Goal: Transaction & Acquisition: Purchase product/service

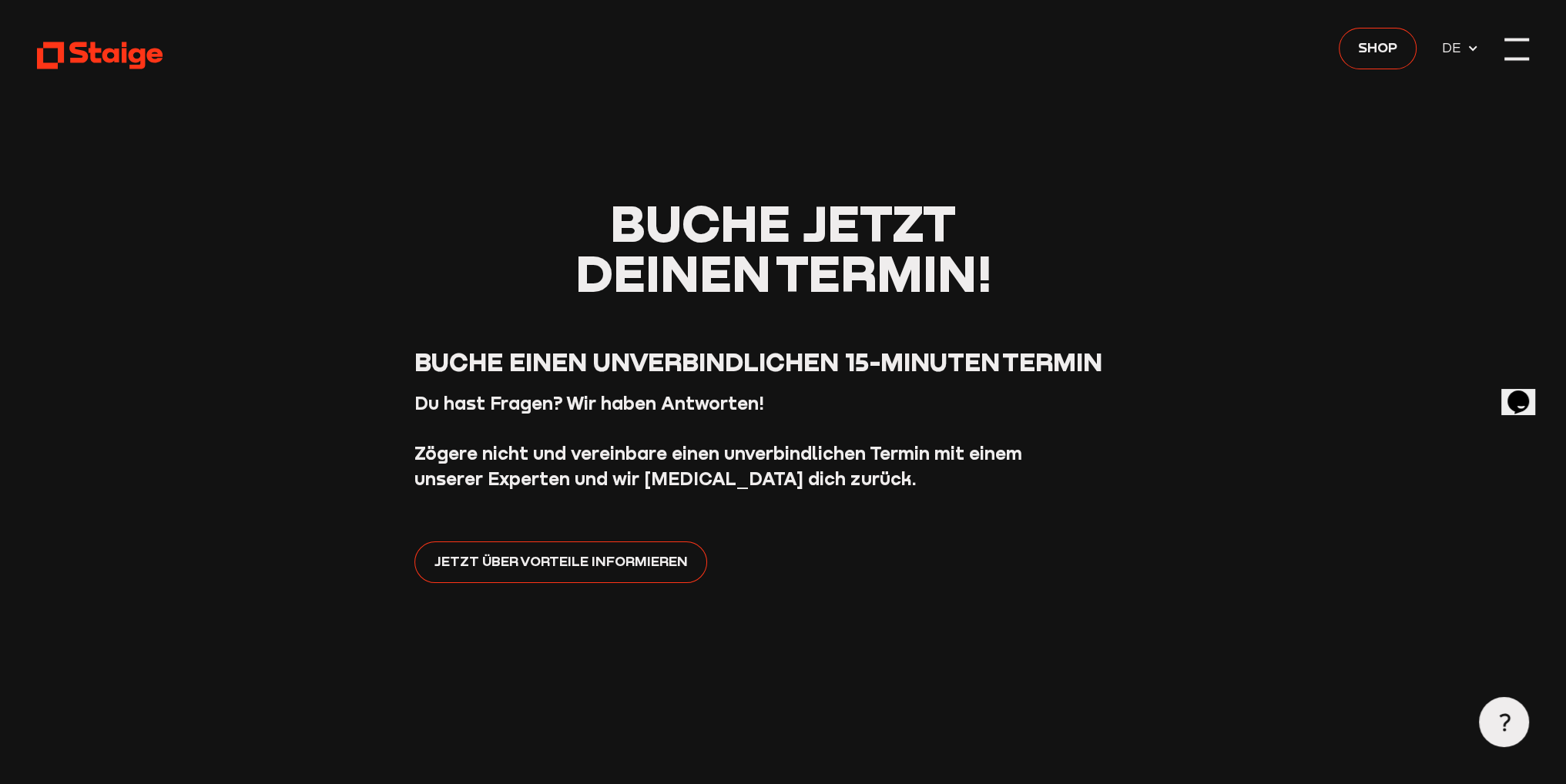
click at [1526, 55] on div at bounding box center [1517, 49] width 24 height 24
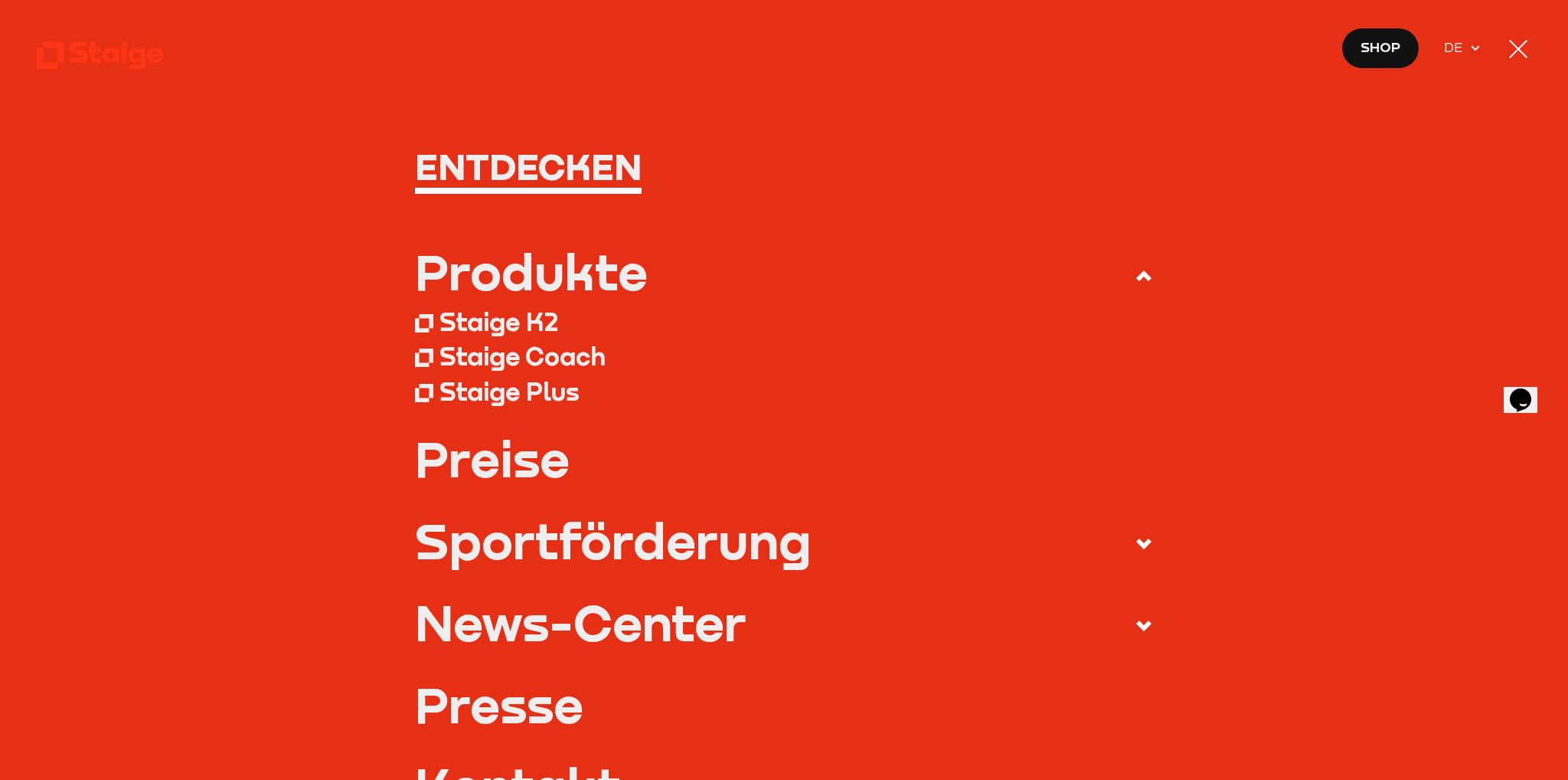
click at [538, 330] on div "Staige K2" at bounding box center [499, 322] width 119 height 31
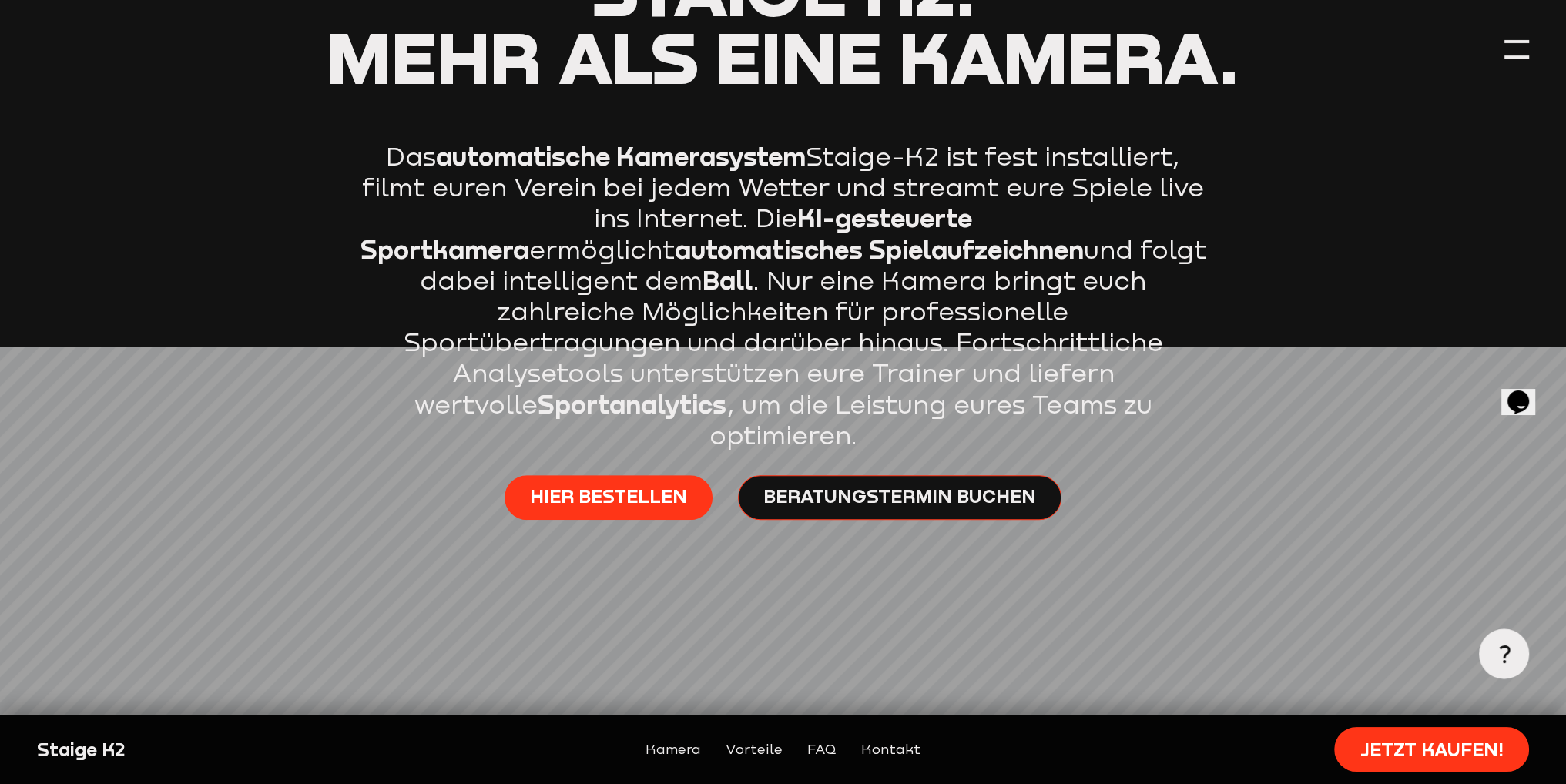
scroll to position [1232, 0]
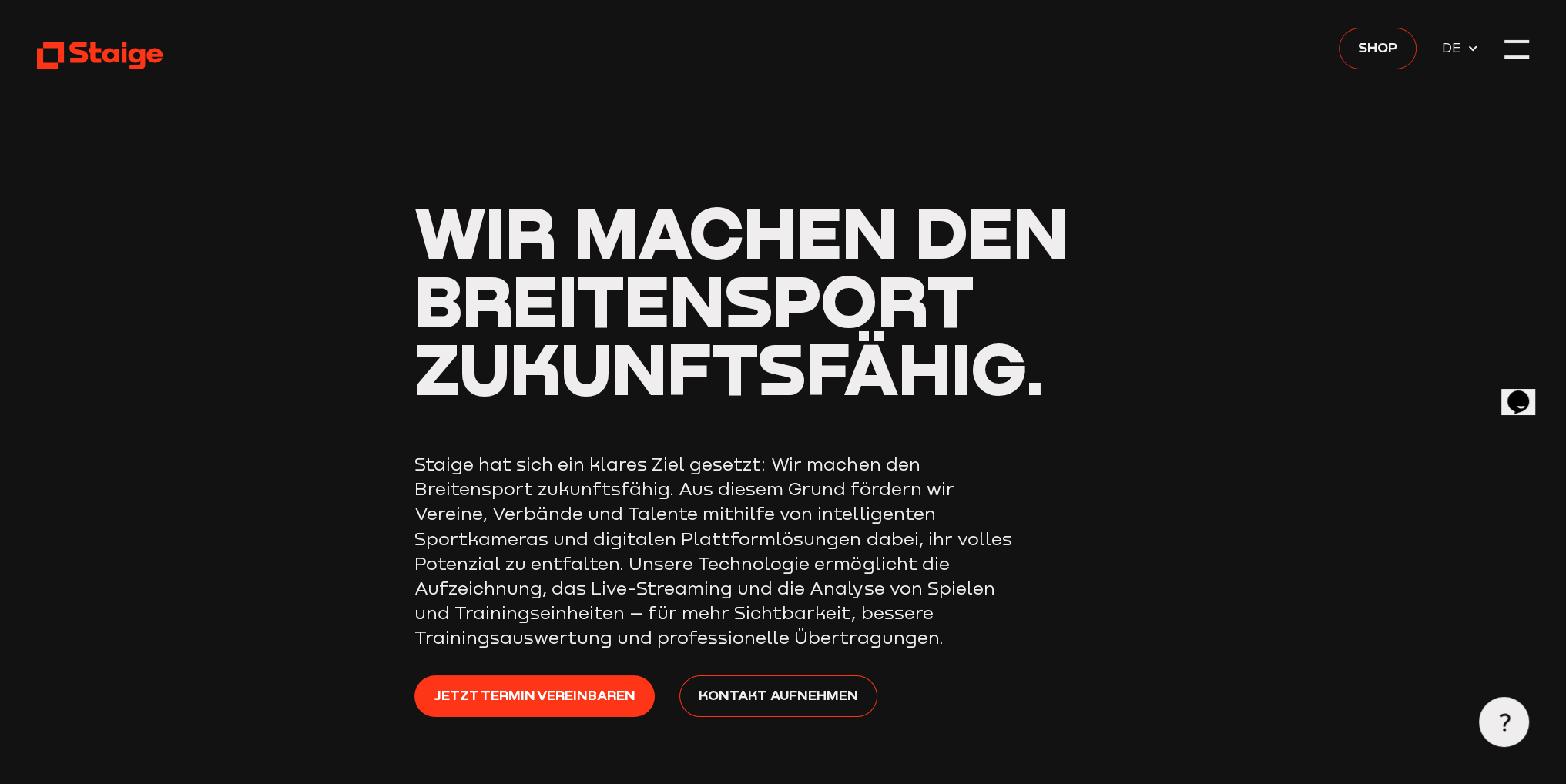
click at [1366, 55] on span "Shop" at bounding box center [1377, 47] width 39 height 22
